Goal: Information Seeking & Learning: Check status

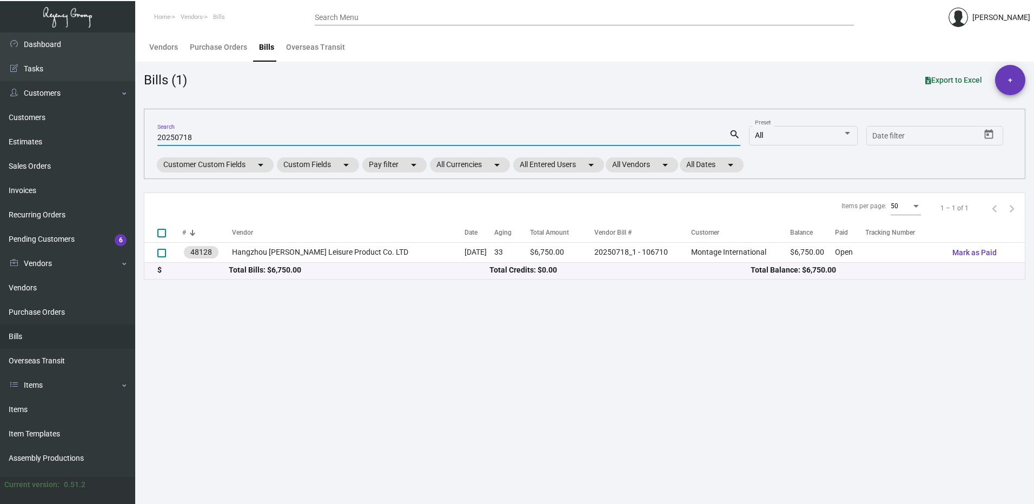
drag, startPoint x: 217, startPoint y: 124, endPoint x: 209, endPoint y: 128, distance: 8.2
click at [210, 127] on mat-form-field "20250718 Search search" at bounding box center [448, 137] width 583 height 34
drag, startPoint x: 207, startPoint y: 133, endPoint x: 193, endPoint y: 133, distance: 13.5
click at [193, 133] on div "20250718 Search" at bounding box center [443, 137] width 572 height 17
drag, startPoint x: 197, startPoint y: 138, endPoint x: 150, endPoint y: 130, distance: 47.1
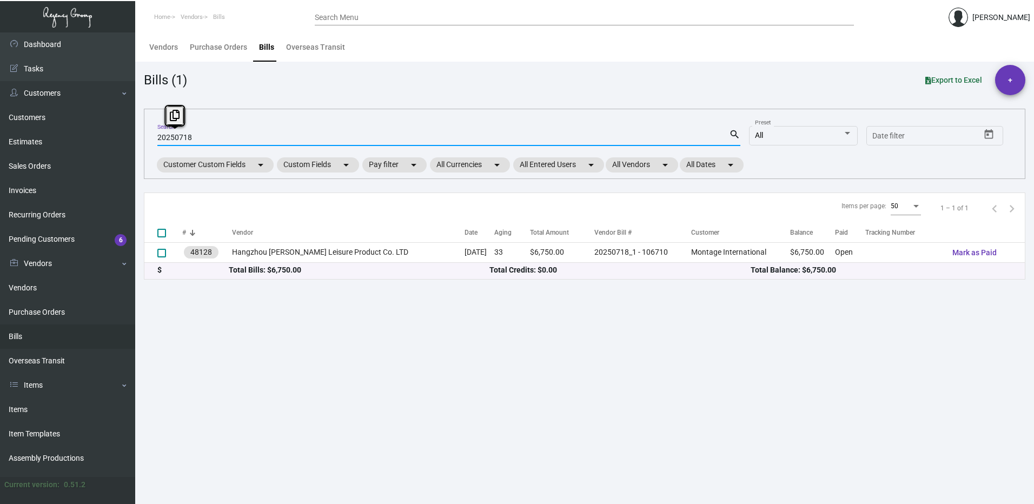
click at [150, 130] on div "20250718 Search search All Preset Start date – Date filter Customer Custom Fiel…" at bounding box center [585, 144] width 882 height 70
drag, startPoint x: 233, startPoint y: 129, endPoint x: 207, endPoint y: 131, distance: 26.6
click at [207, 131] on div "20250718 Search" at bounding box center [443, 137] width 572 height 17
click at [201, 134] on input "20250718" at bounding box center [443, 138] width 572 height 9
paste input "EAST20231120"
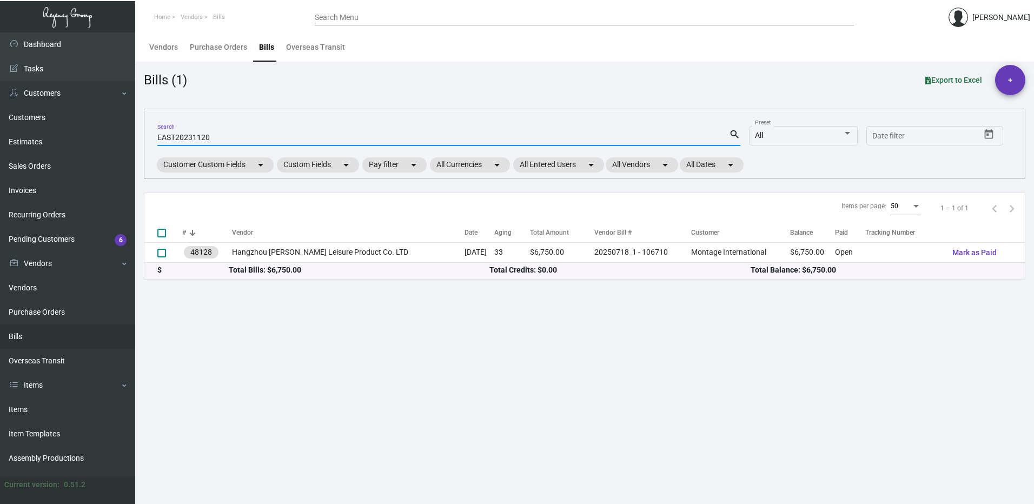
type input "EAST20231120"
checkbox input "true"
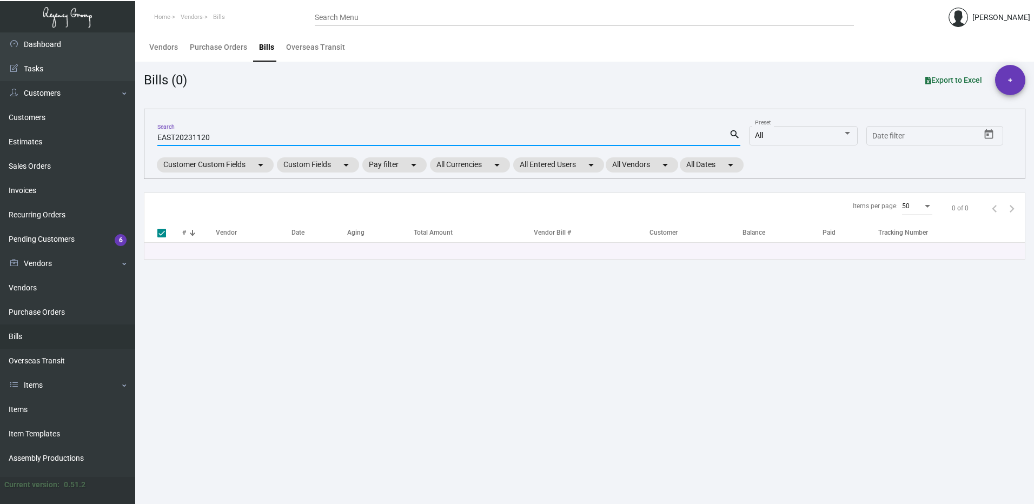
click at [60, 329] on link "Bills" at bounding box center [67, 337] width 135 height 24
click at [15, 338] on link "Bills" at bounding box center [67, 337] width 135 height 24
click at [39, 269] on link "Vendors" at bounding box center [67, 264] width 135 height 24
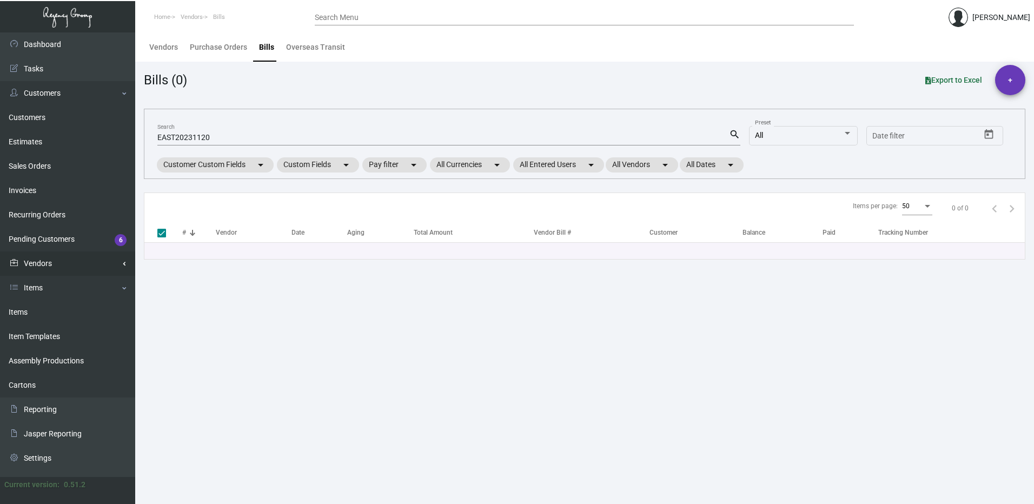
click at [41, 256] on link "Vendors" at bounding box center [67, 264] width 135 height 24
click at [35, 278] on link "Vendors" at bounding box center [67, 288] width 135 height 24
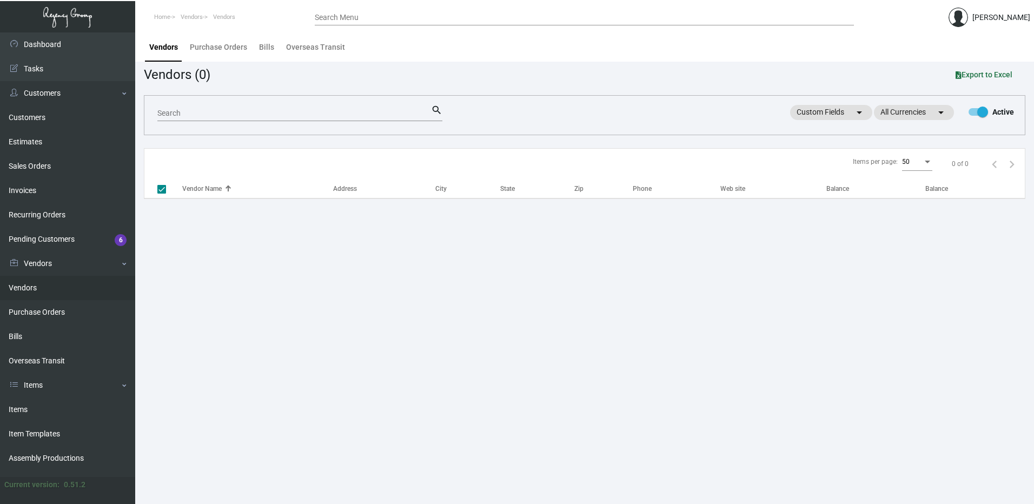
checkbox input "false"
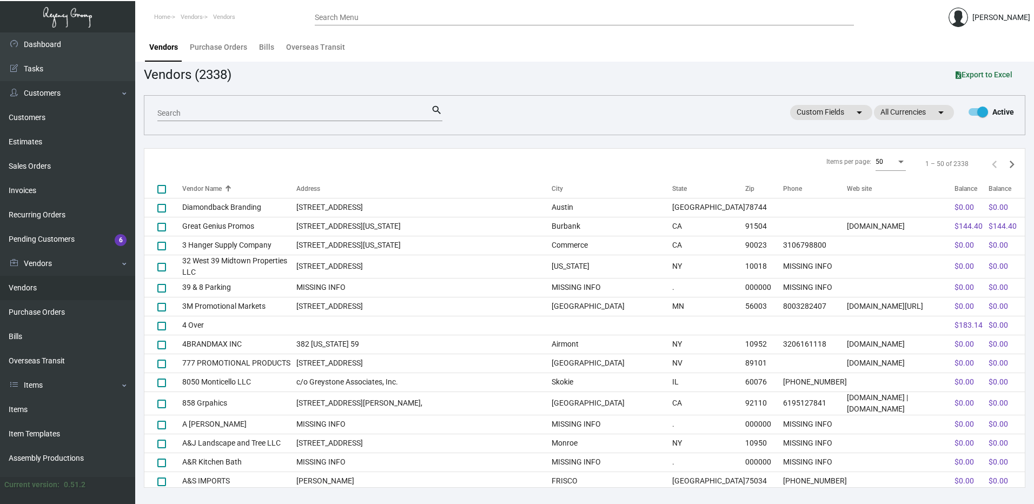
click at [198, 109] on div "Search" at bounding box center [294, 112] width 274 height 17
drag, startPoint x: 200, startPoint y: 103, endPoint x: 194, endPoint y: 105, distance: 6.5
drag, startPoint x: 194, startPoint y: 105, endPoint x: 52, endPoint y: 338, distance: 272.2
click at [52, 338] on link "Bills" at bounding box center [67, 337] width 135 height 24
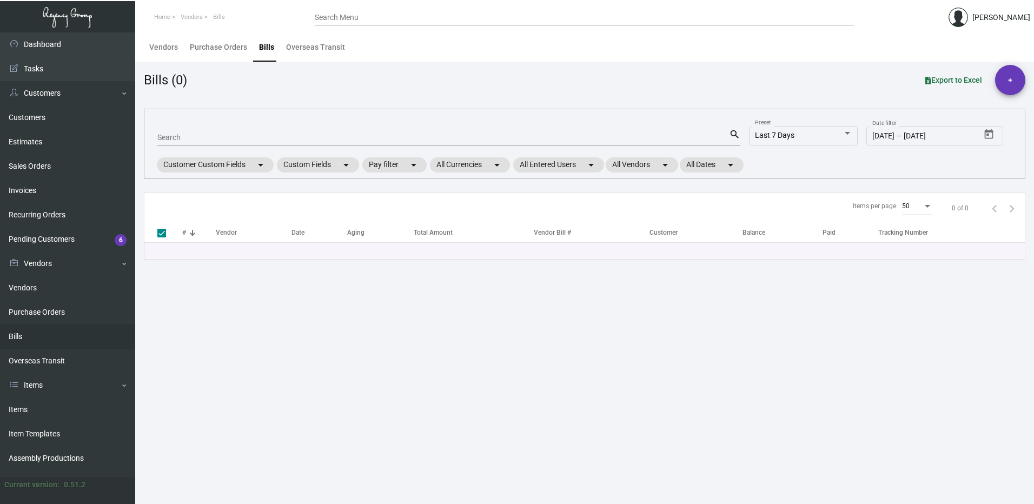
click at [345, 12] on div "Search Menu" at bounding box center [584, 17] width 539 height 17
drag, startPoint x: 340, startPoint y: 15, endPoint x: 332, endPoint y: 19, distance: 9.2
click at [332, 19] on input "Search Menu" at bounding box center [584, 18] width 539 height 9
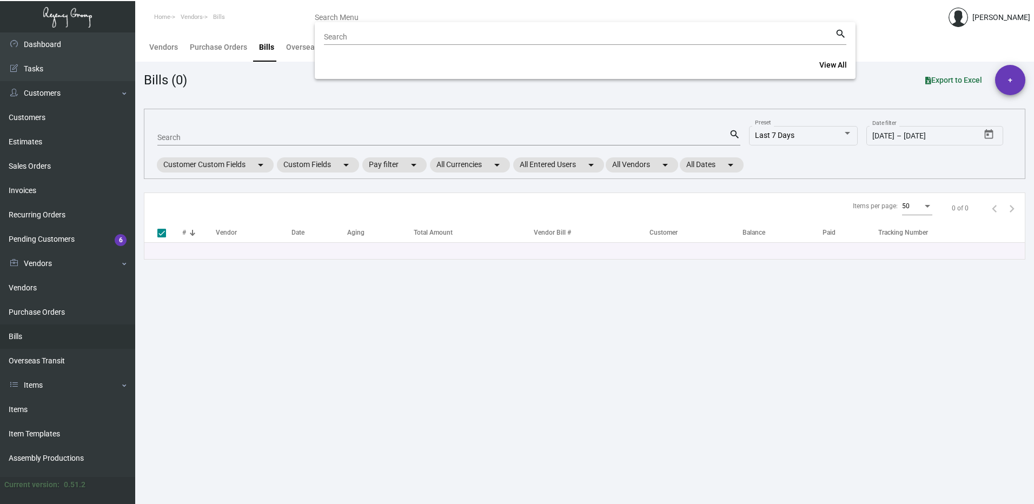
click at [219, 133] on div at bounding box center [517, 252] width 1034 height 504
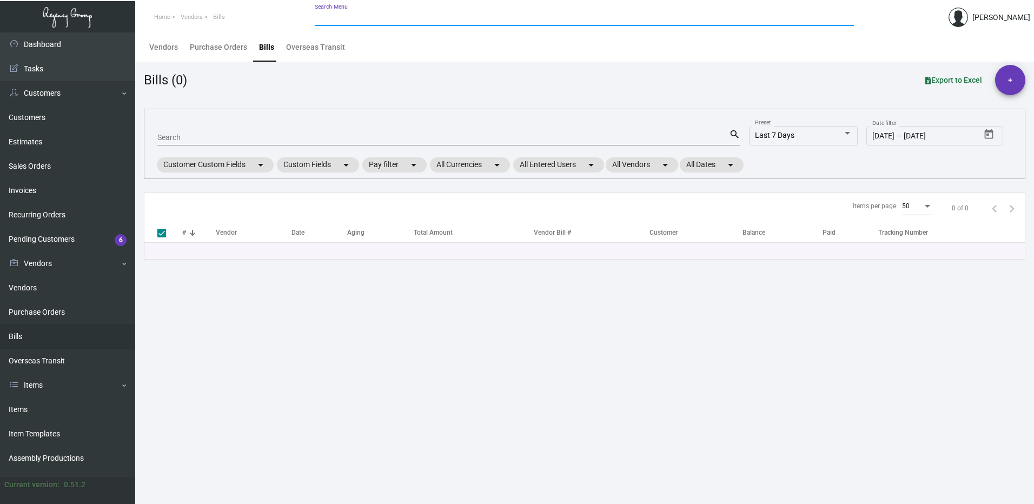
click at [174, 139] on input "Search" at bounding box center [443, 138] width 572 height 9
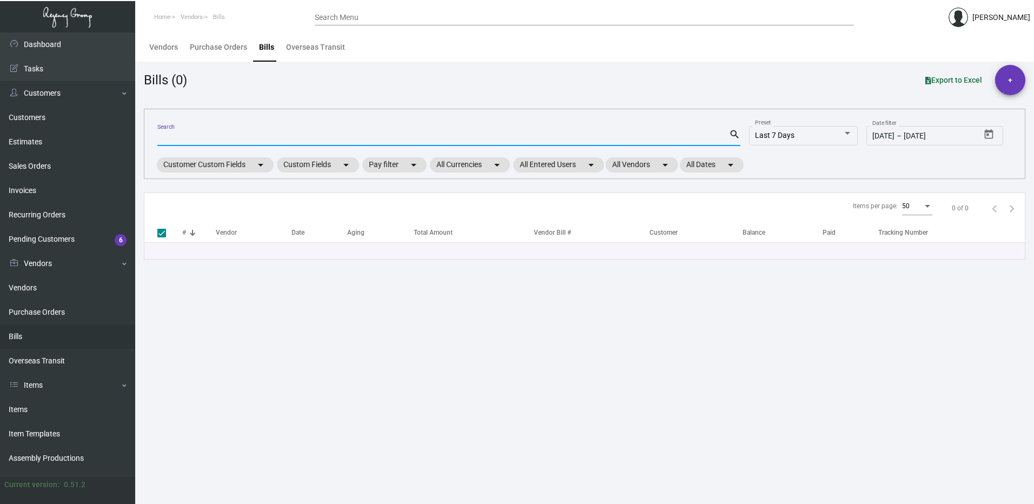
paste input "EAST20231120"
type input "EAST20231120"
